Goal: Task Accomplishment & Management: Manage account settings

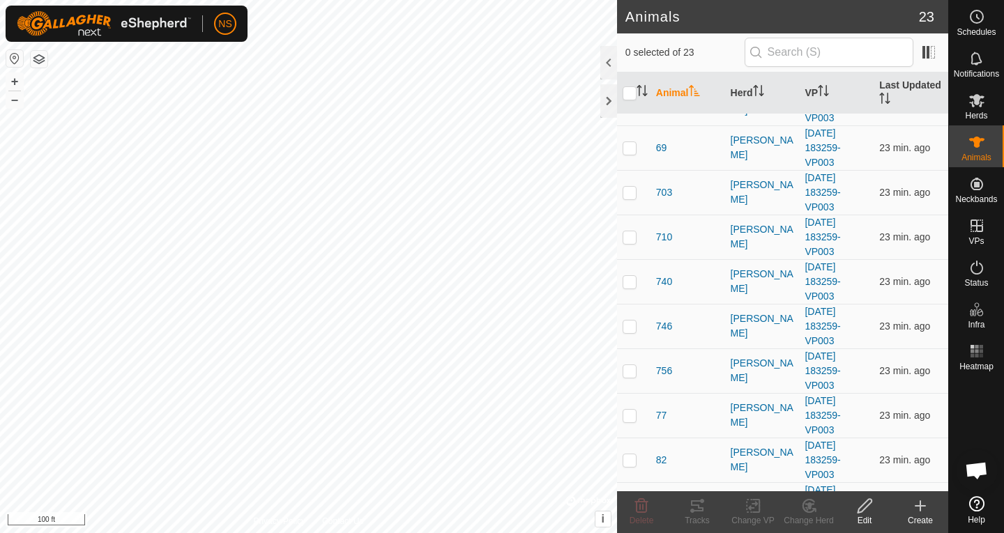
scroll to position [410, 0]
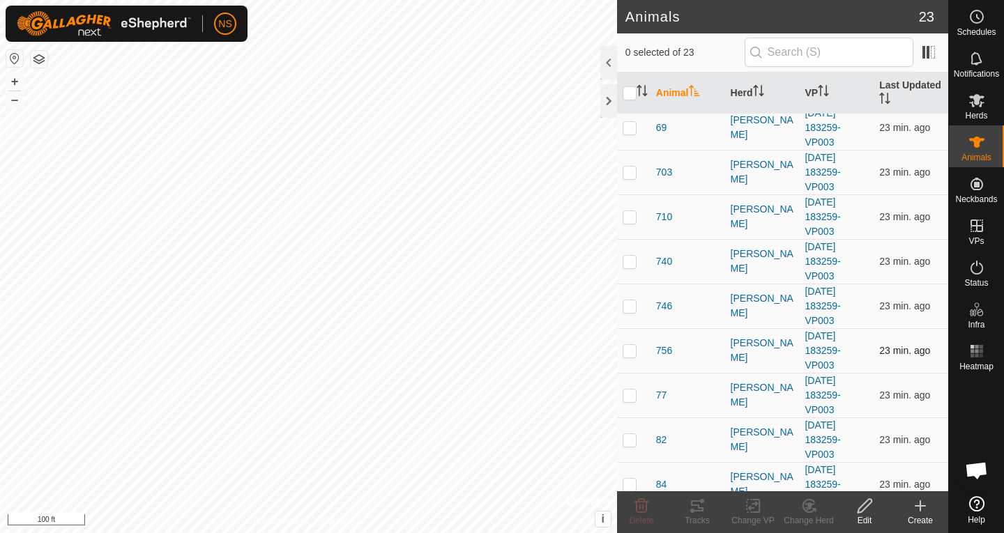
click at [631, 351] on p-checkbox at bounding box center [629, 350] width 14 height 11
checkbox input "false"
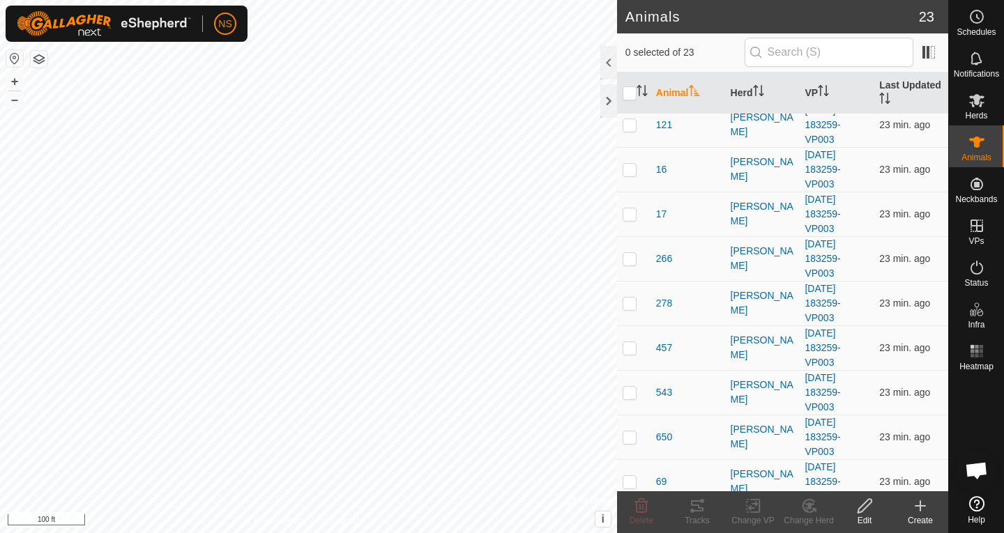
scroll to position [52, 0]
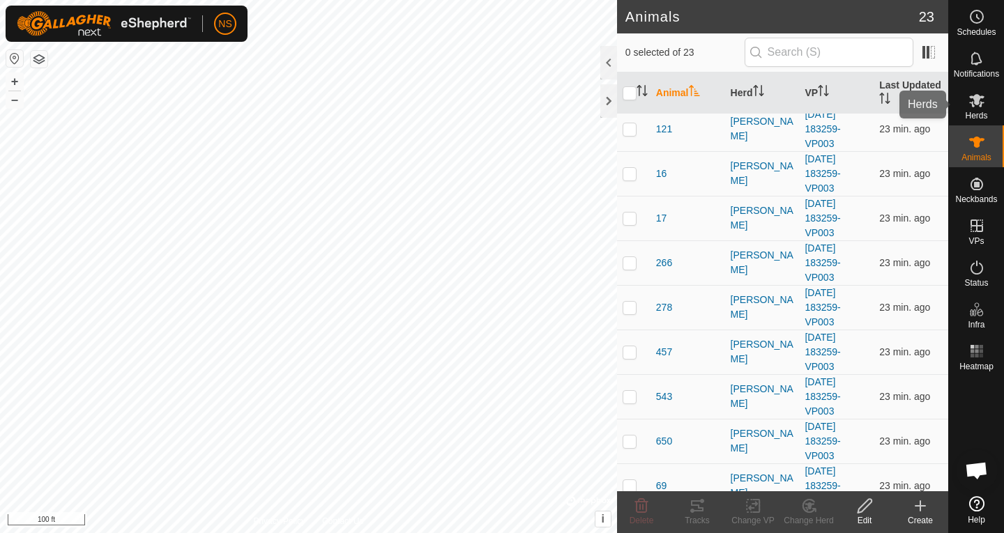
click at [967, 118] on span "Herds" at bounding box center [976, 116] width 22 height 8
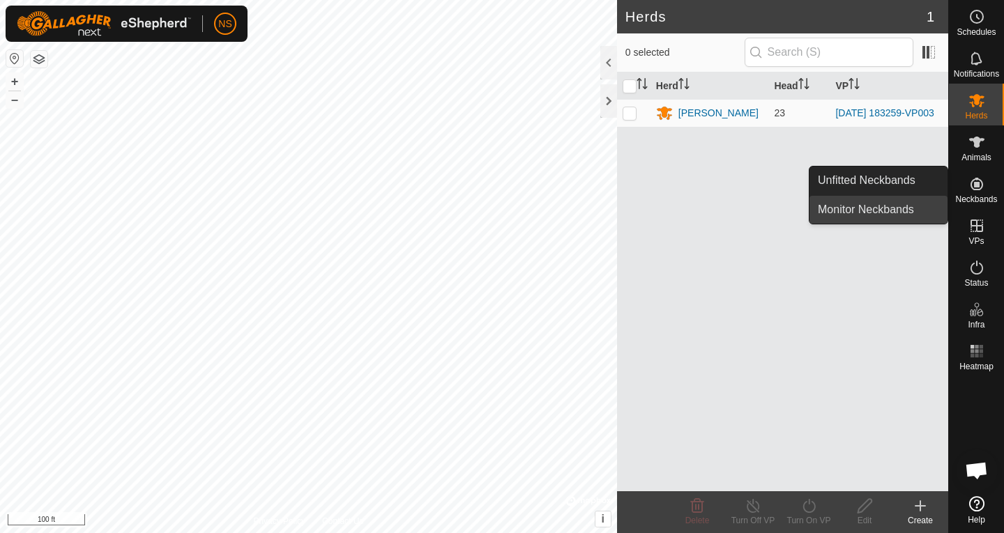
click at [899, 213] on link "Monitor Neckbands" at bounding box center [878, 210] width 138 height 28
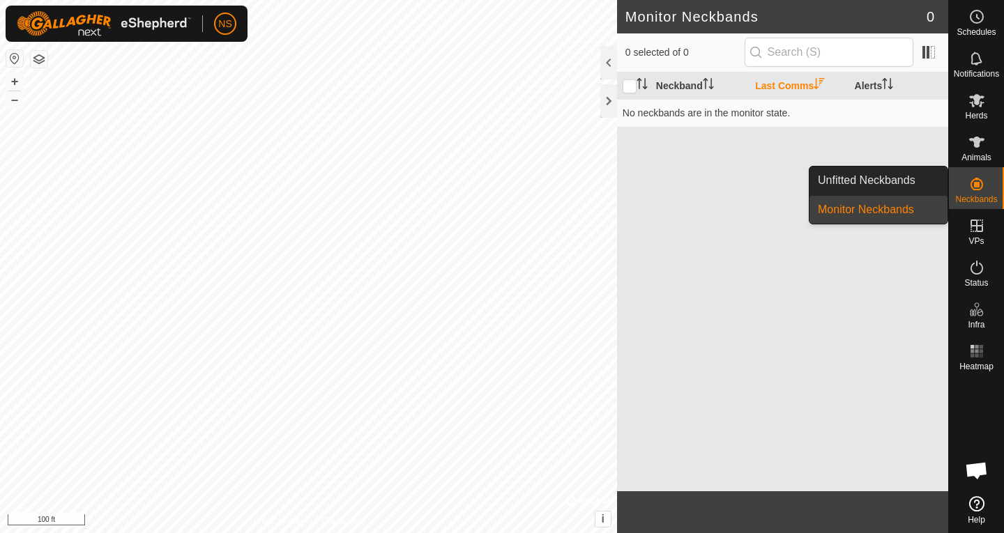
click at [894, 183] on link "Unfitted Neckbands" at bounding box center [878, 181] width 138 height 28
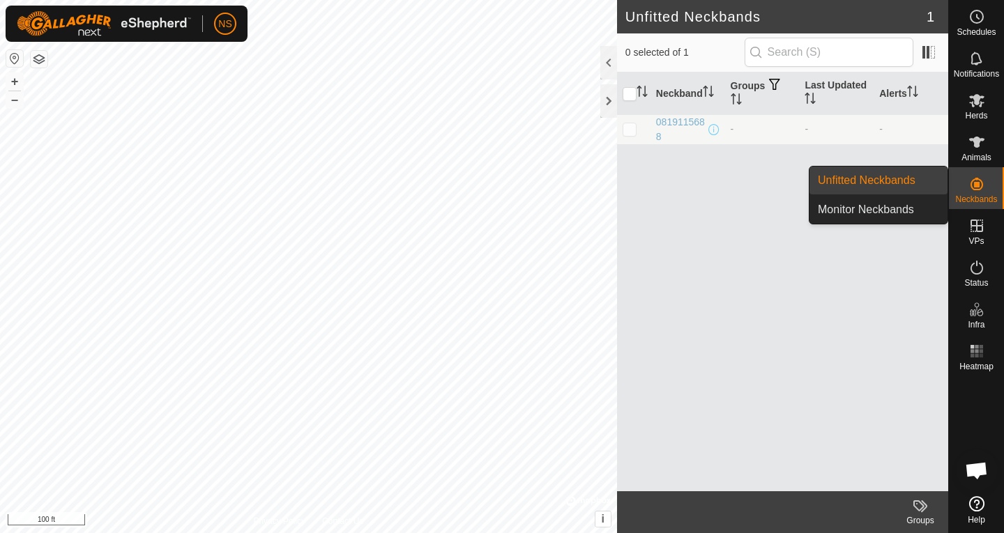
click at [894, 183] on link "Unfitted Neckbands" at bounding box center [878, 181] width 138 height 28
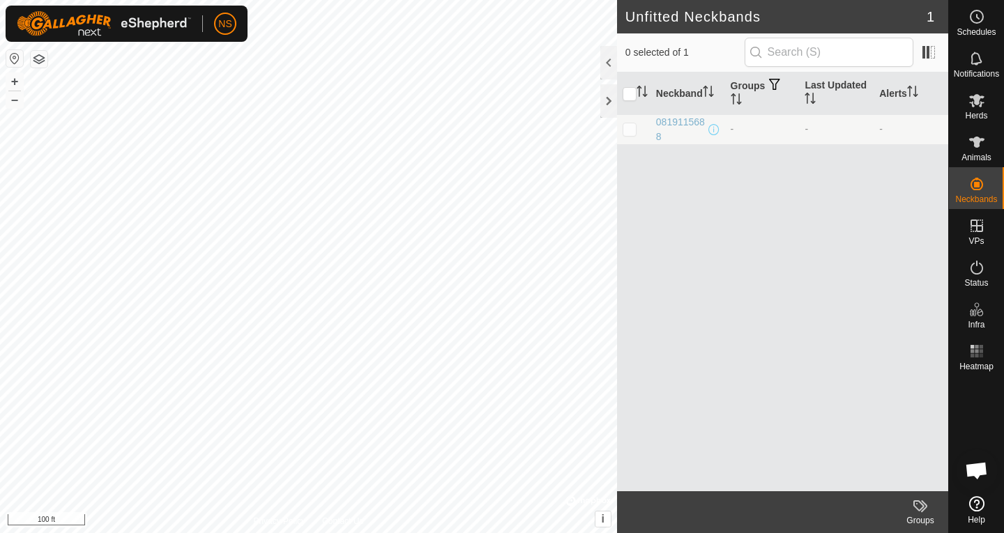
click at [630, 131] on p-checkbox at bounding box center [629, 128] width 14 height 11
checkbox input "true"
click at [630, 131] on p-checkbox at bounding box center [629, 128] width 14 height 11
checkbox input "false"
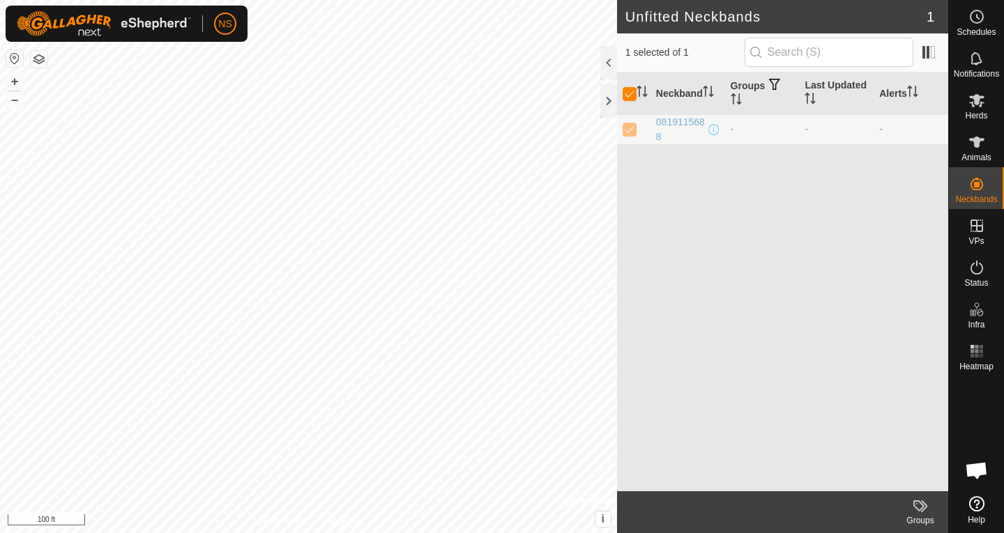
checkbox input "false"
click at [630, 131] on p-checkbox at bounding box center [629, 128] width 14 height 11
checkbox input "true"
click at [677, 125] on div "0819115688" at bounding box center [680, 129] width 49 height 29
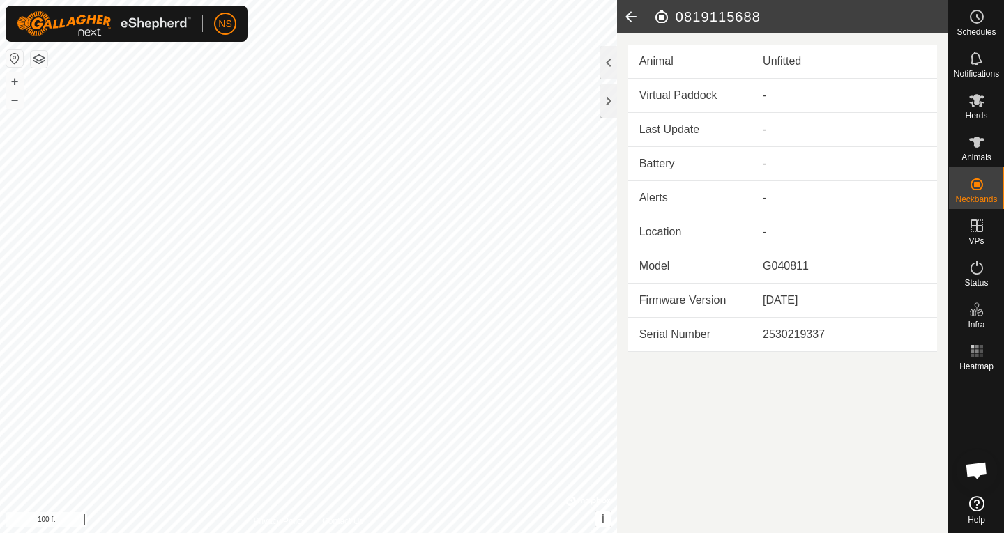
click at [633, 17] on icon at bounding box center [631, 16] width 28 height 33
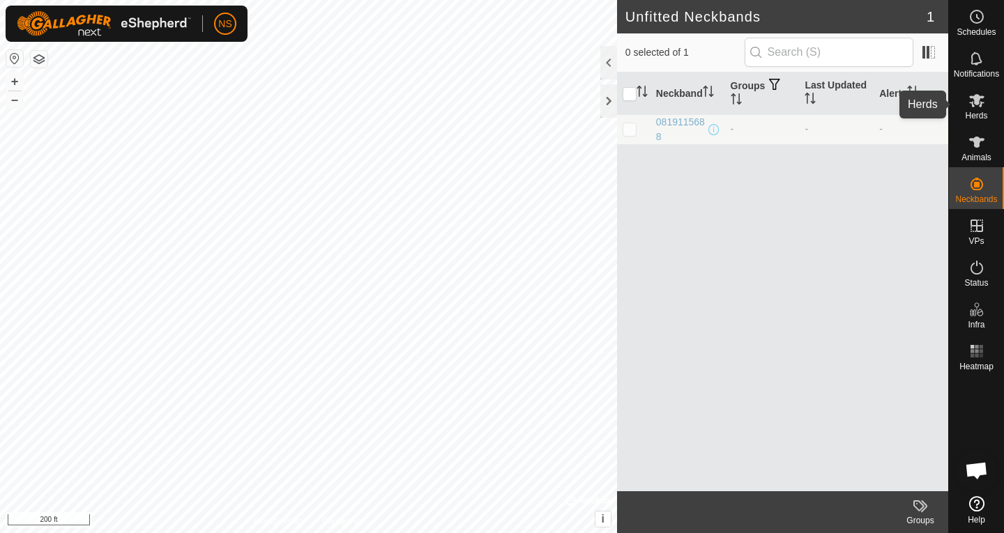
click at [978, 116] on span "Herds" at bounding box center [976, 116] width 22 height 8
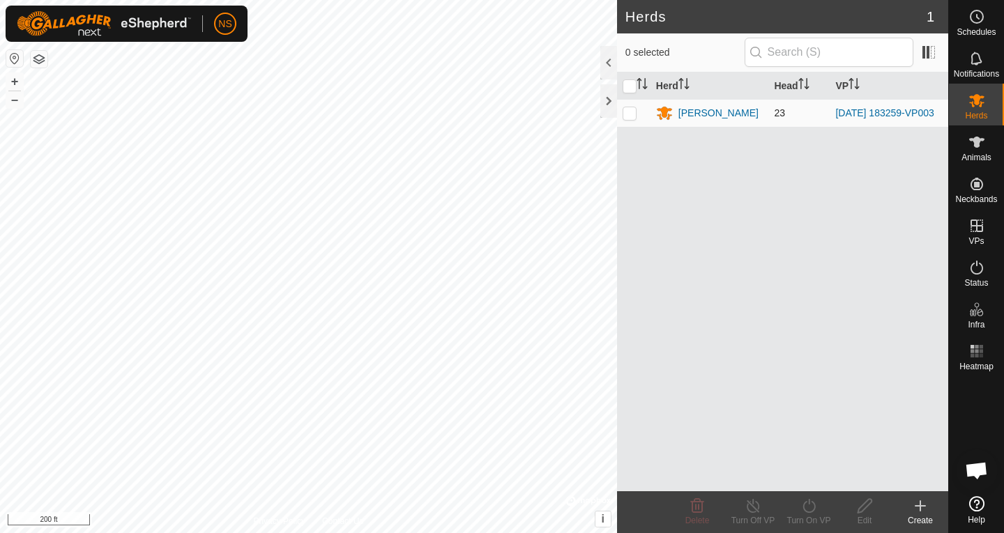
click at [631, 115] on p-checkbox at bounding box center [629, 112] width 14 height 11
checkbox input "true"
click at [631, 115] on p-checkbox at bounding box center [629, 112] width 14 height 11
checkbox input "false"
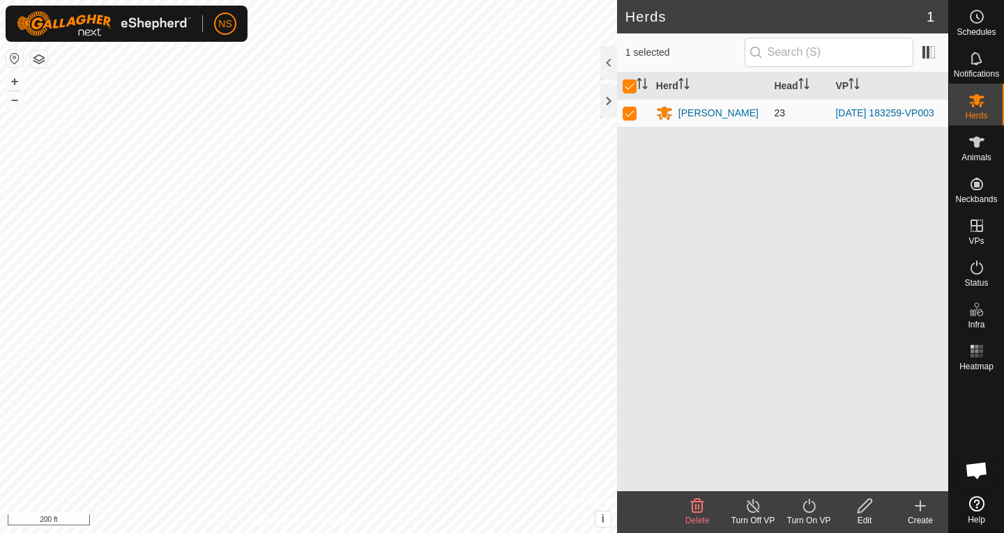
checkbox input "false"
click at [693, 114] on div "[PERSON_NAME]" at bounding box center [718, 113] width 80 height 15
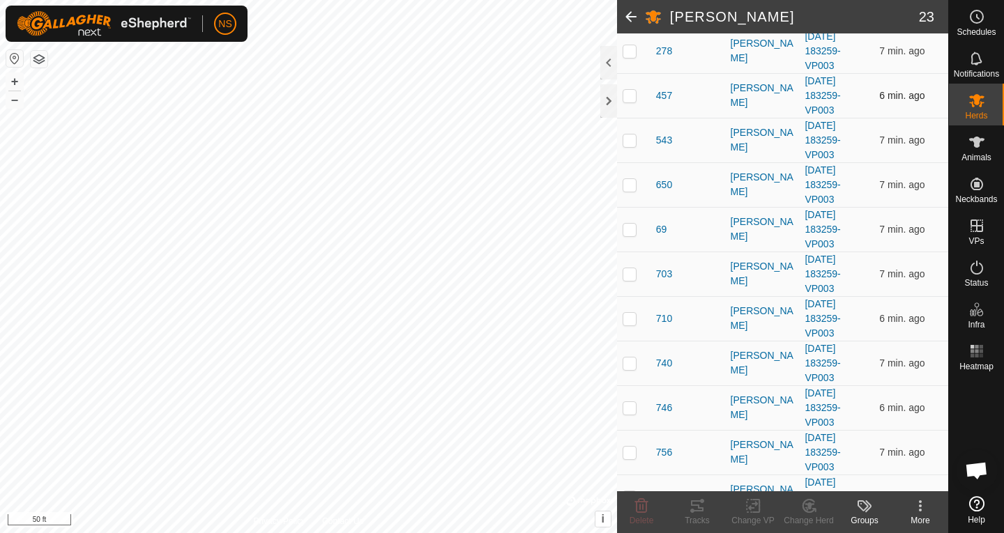
scroll to position [418, 0]
click at [631, 229] on p-checkbox at bounding box center [629, 228] width 14 height 11
checkbox input "false"
